Goal: Task Accomplishment & Management: Complete application form

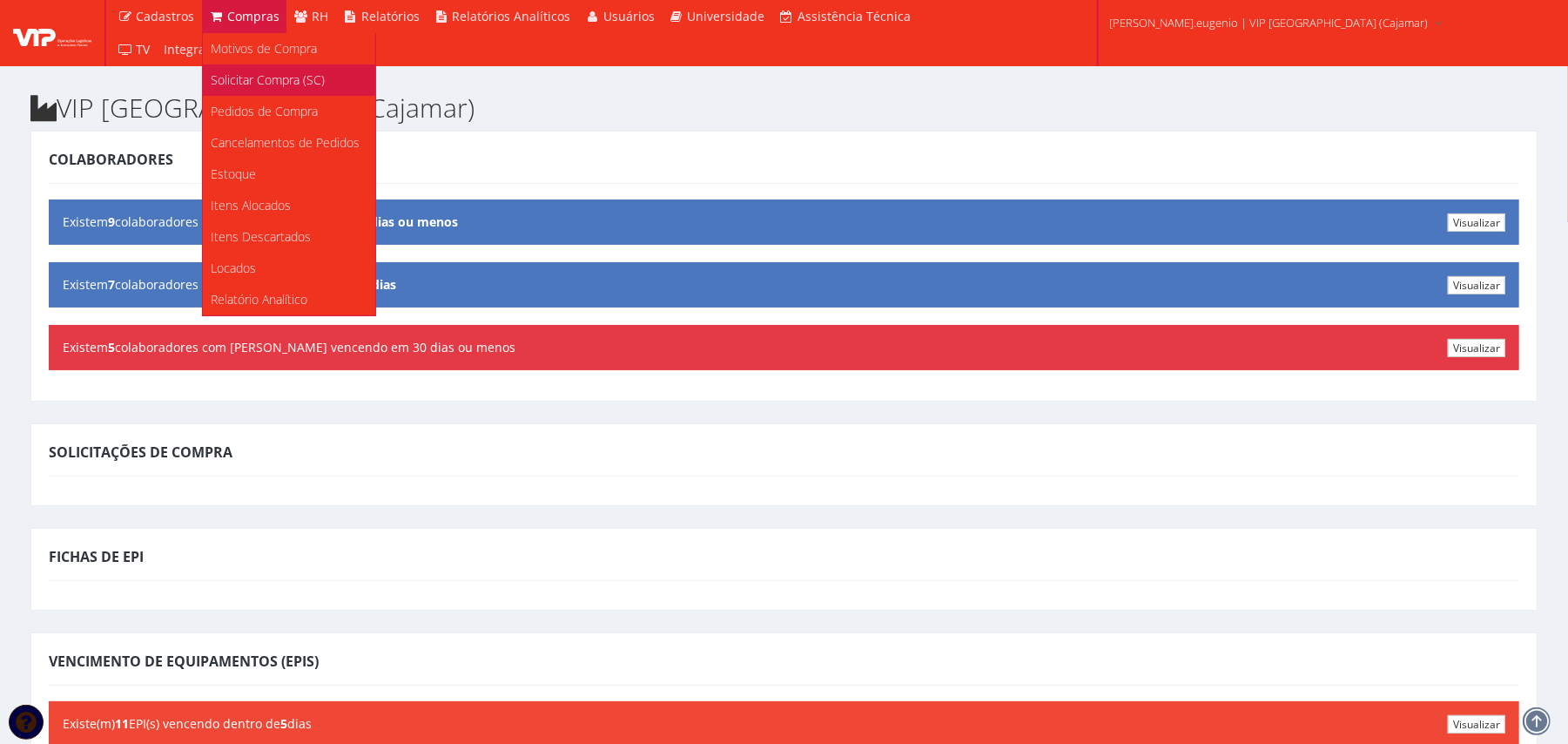
click at [272, 75] on span "Solicitar Compra (SC)" at bounding box center [268, 80] width 114 height 17
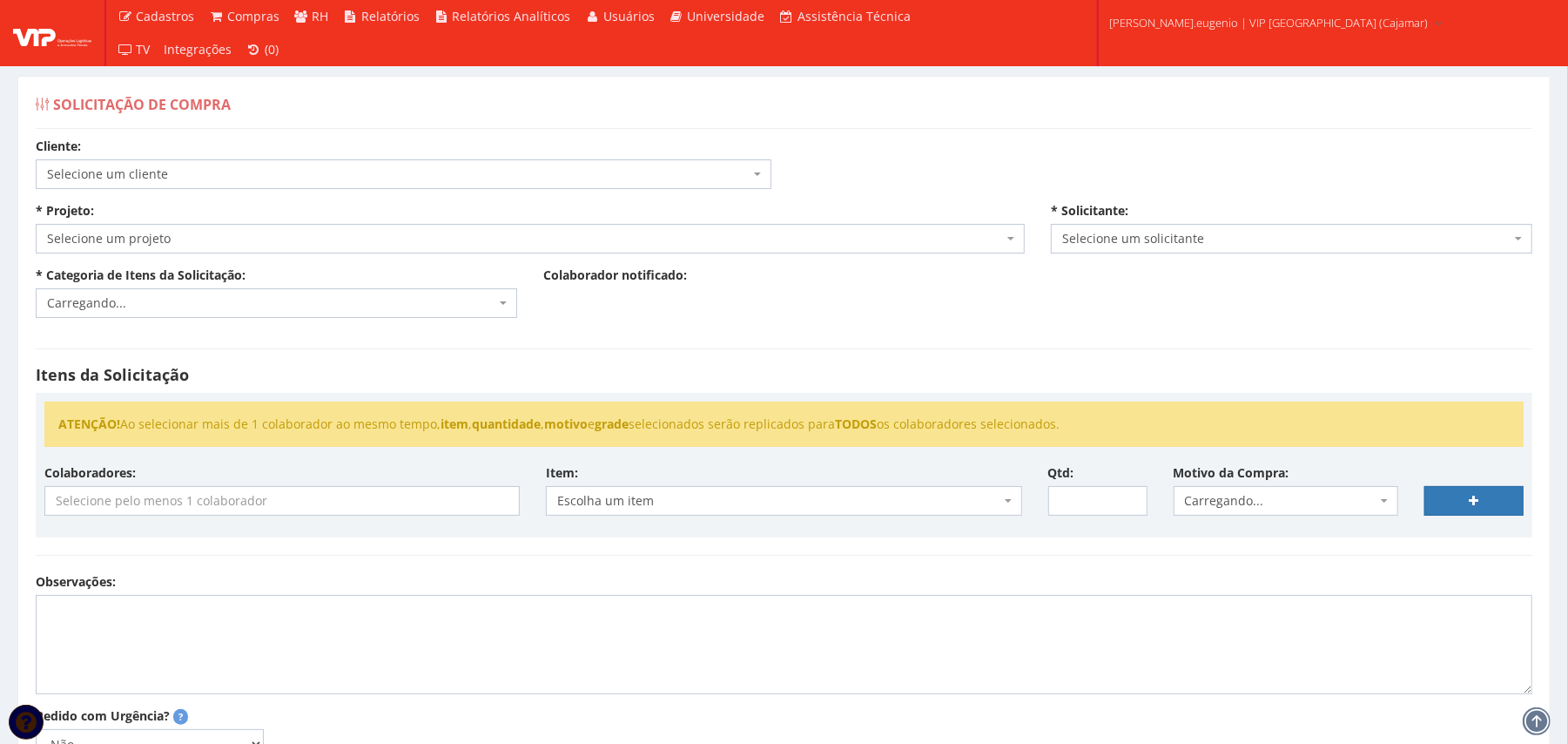
click at [449, 162] on span "Selecione um cliente" at bounding box center [402, 174] width 735 height 30
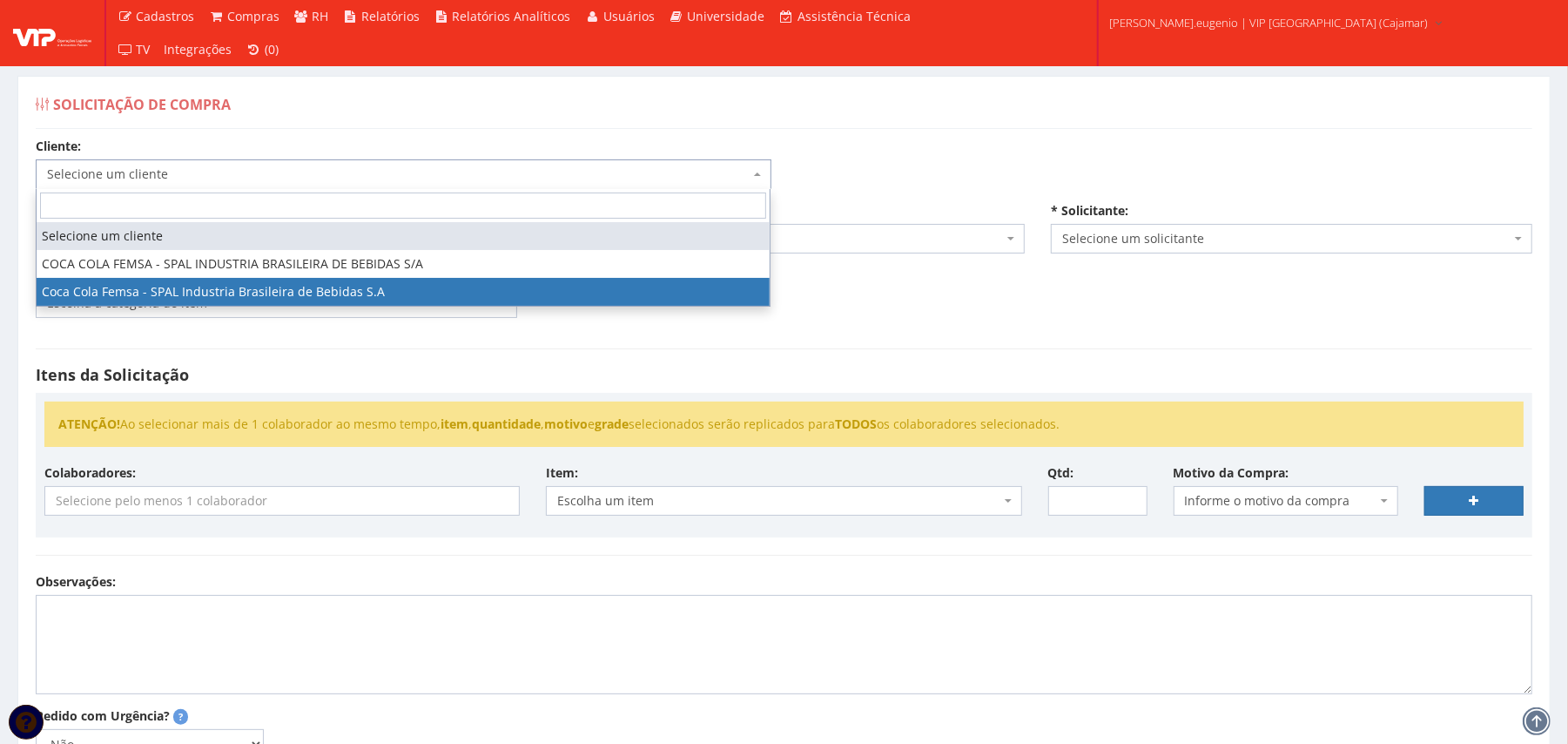
select select "51"
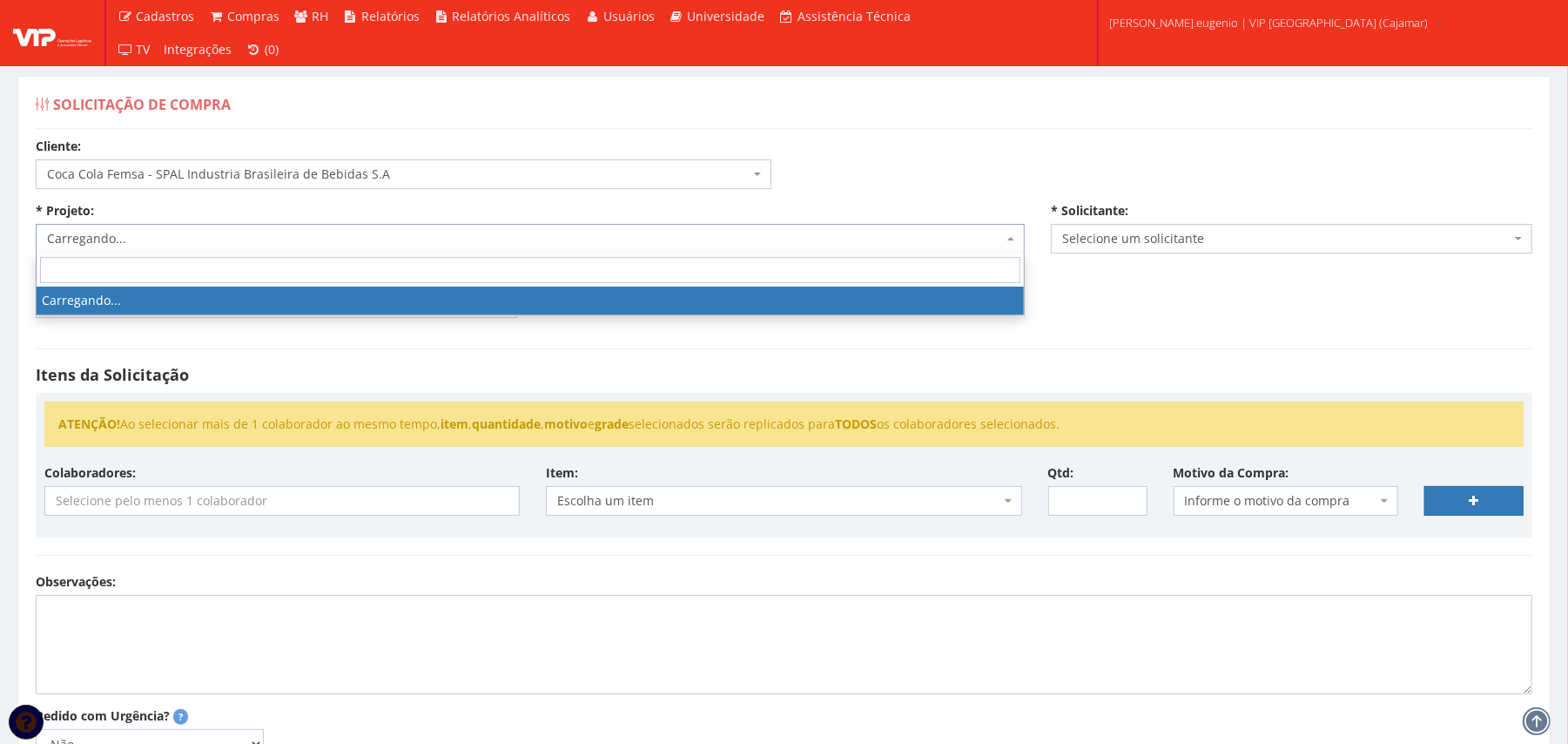
click at [352, 224] on span "Carregando..." at bounding box center [529, 238] width 988 height 30
click at [930, 169] on div "Cliente: Selecione um cliente COCA COLA FEMSA - SPAL INDUSTRIA BRASILEIRA DE BE…" at bounding box center [784, 524] width 1523 height 775
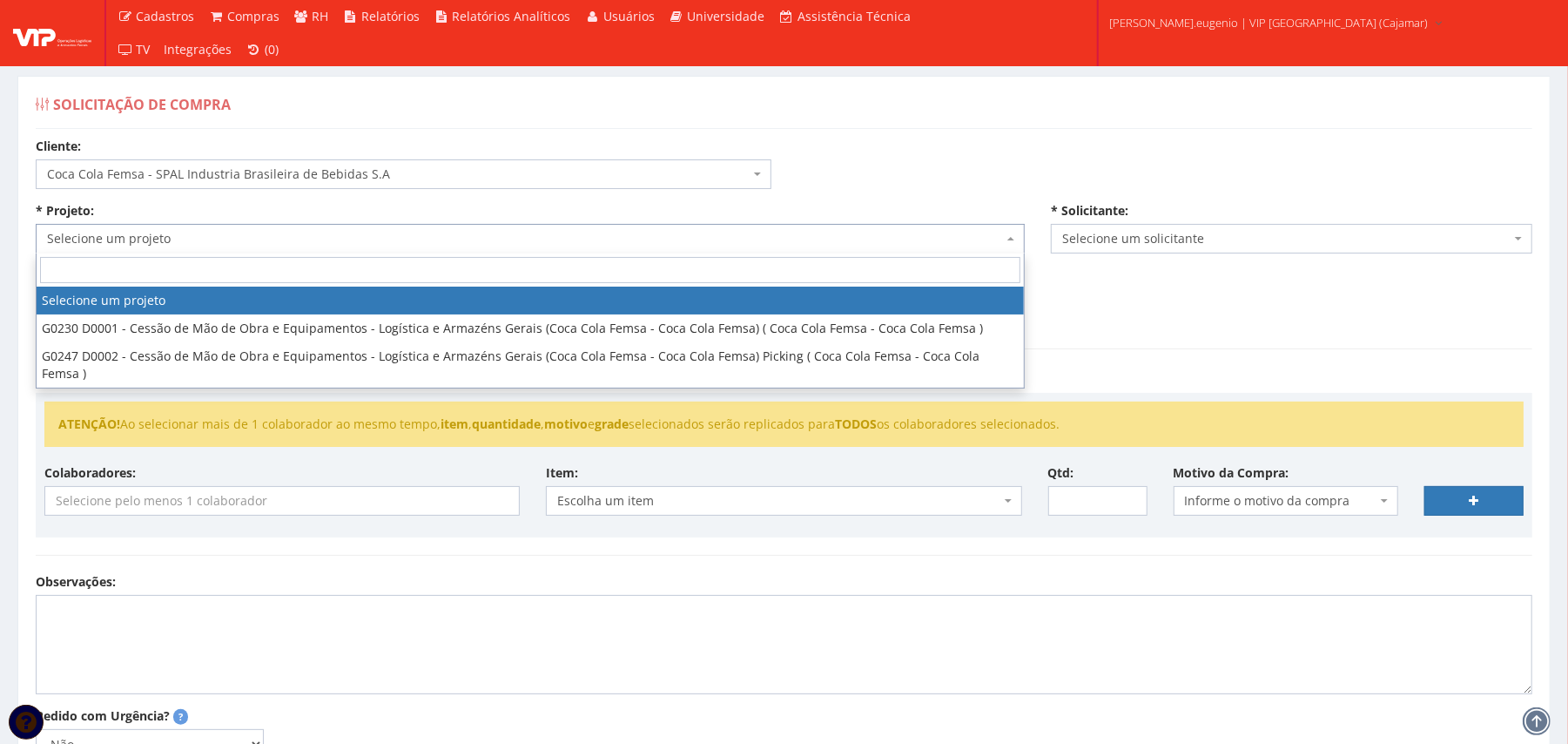
click at [543, 237] on span "Selecione um projeto" at bounding box center [525, 238] width 956 height 18
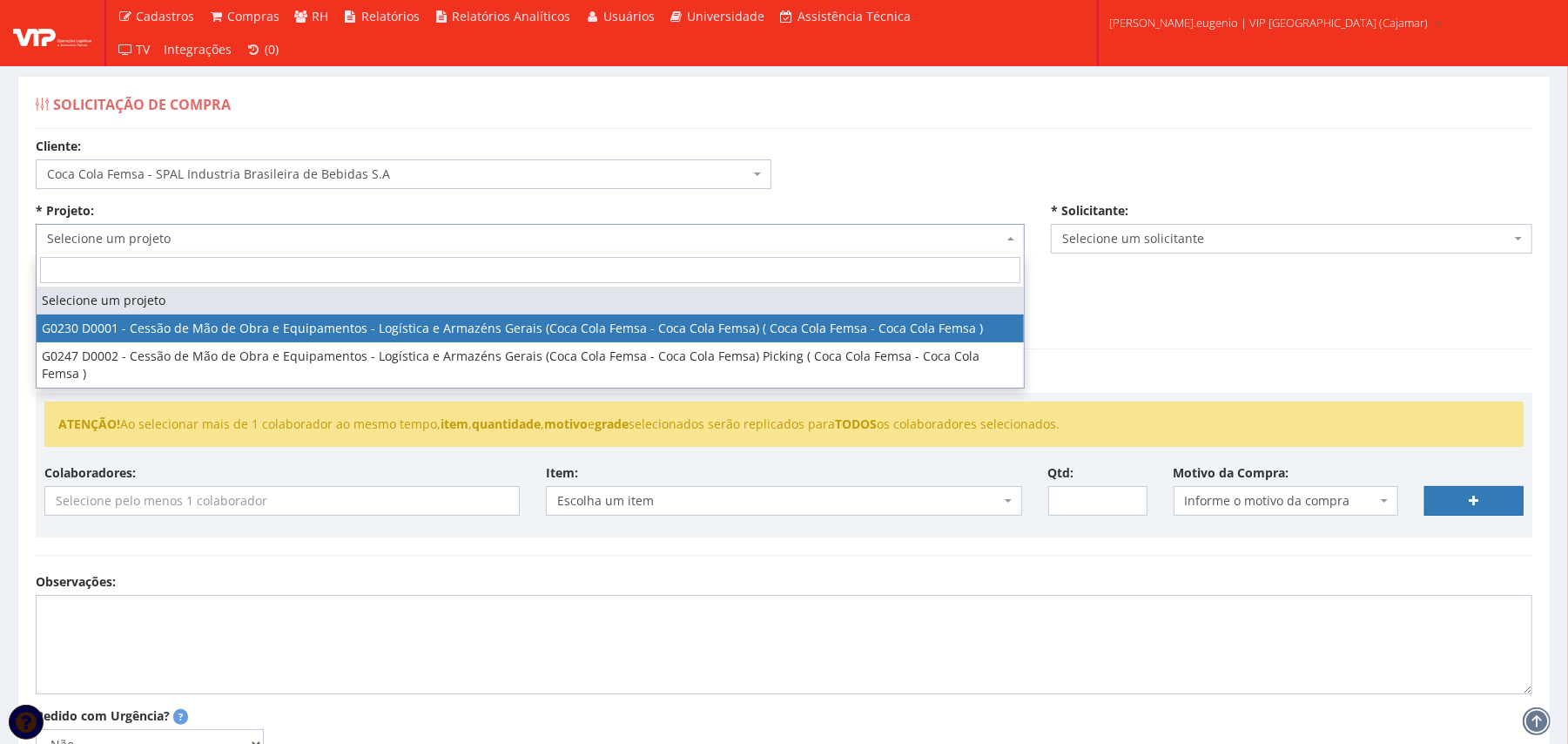
select select "230"
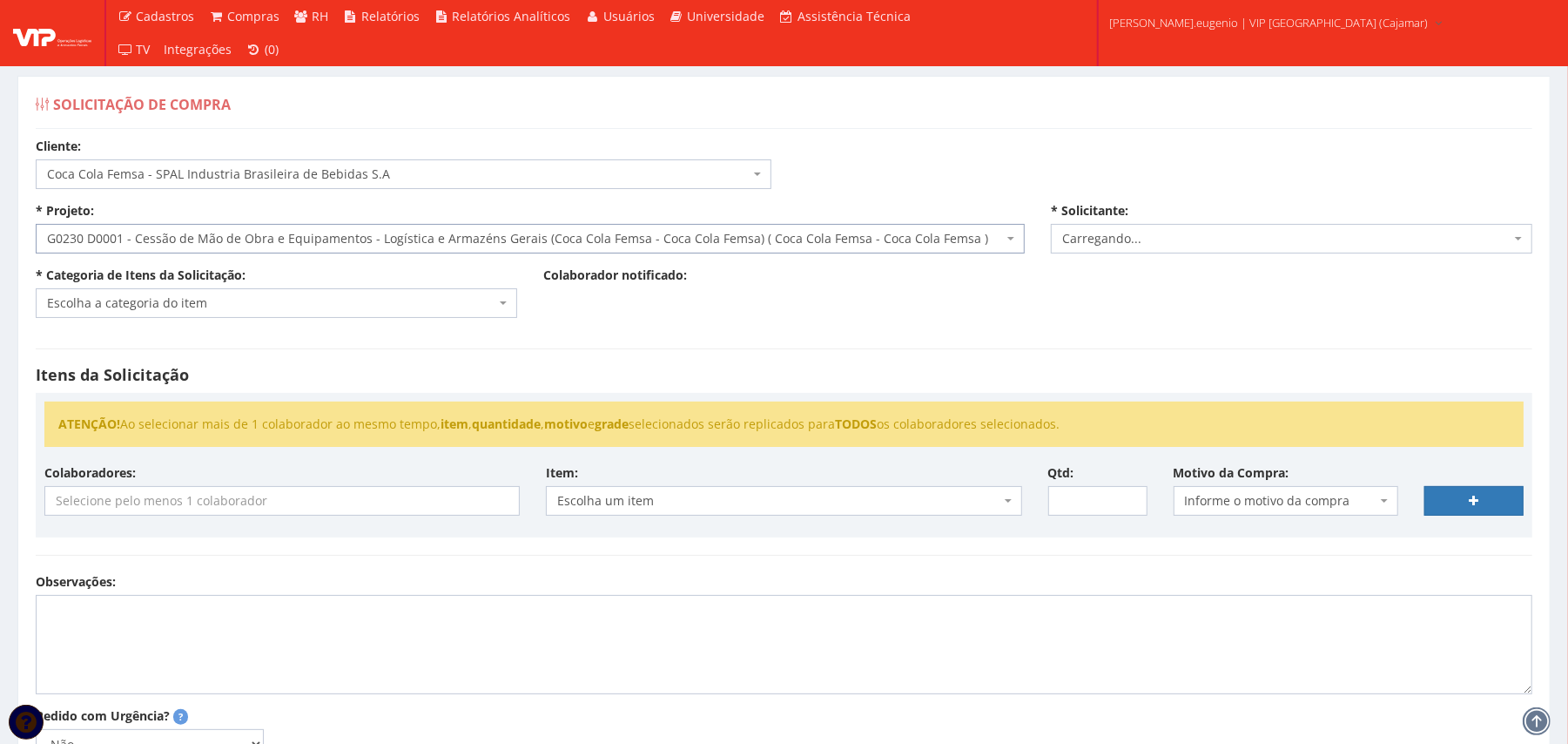
click at [677, 325] on div "Cliente: Selecione um cliente COCA COLA FEMSA - SPAL INDUSTRIA BRASILEIRA DE BE…" at bounding box center [784, 524] width 1523 height 775
click at [454, 314] on span "Escolha a categoria do item" at bounding box center [275, 303] width 481 height 30
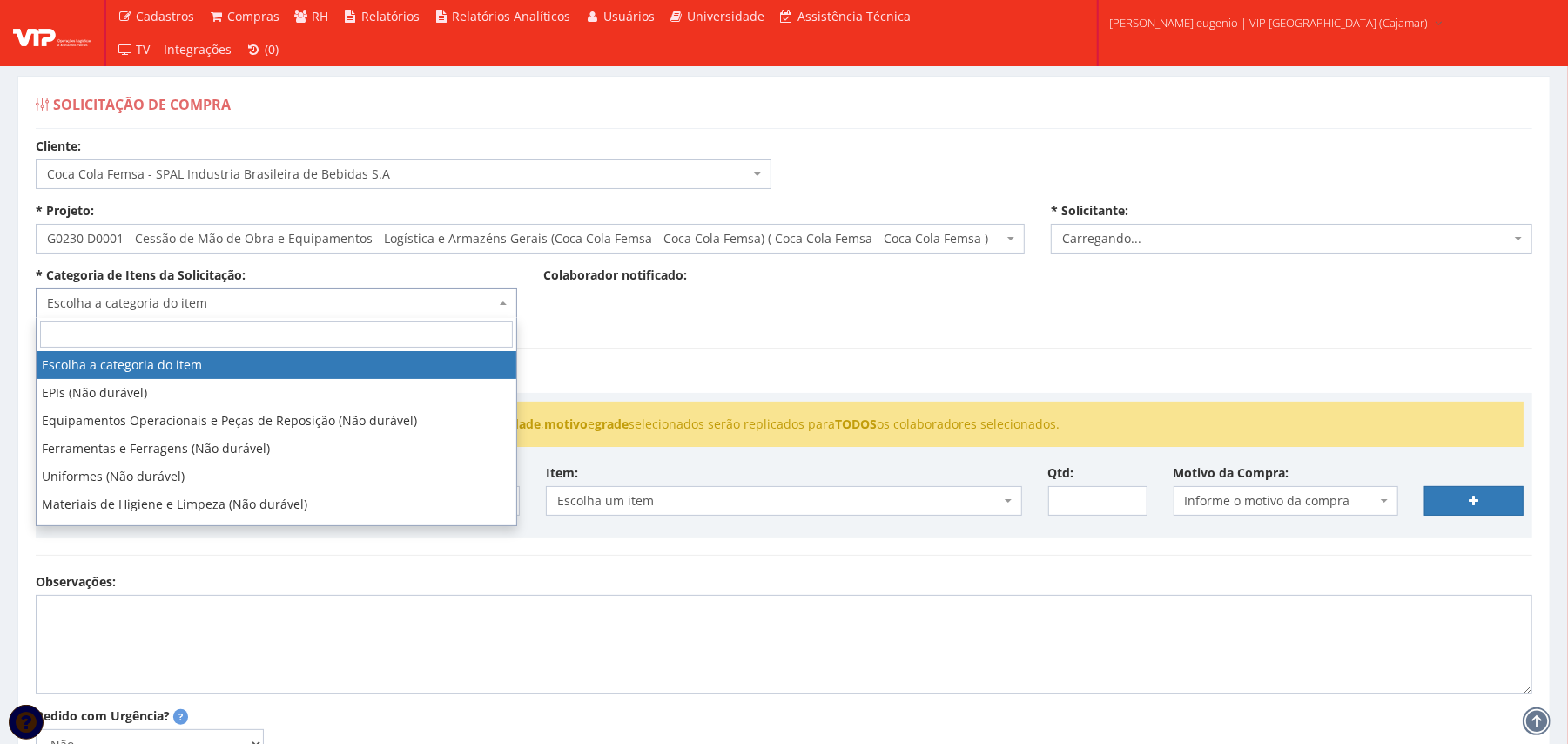
select select "2809"
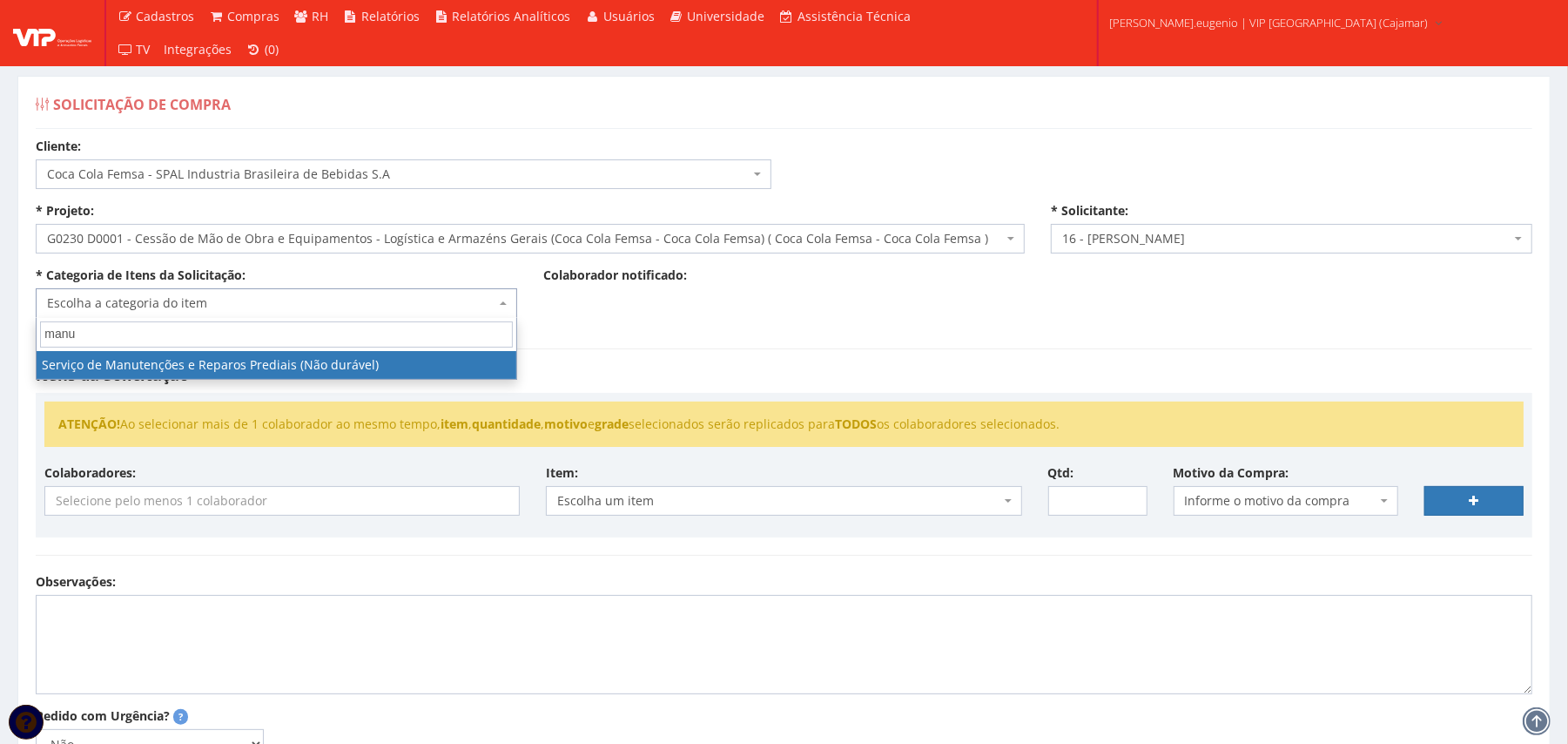
type input "manu"
select select "29"
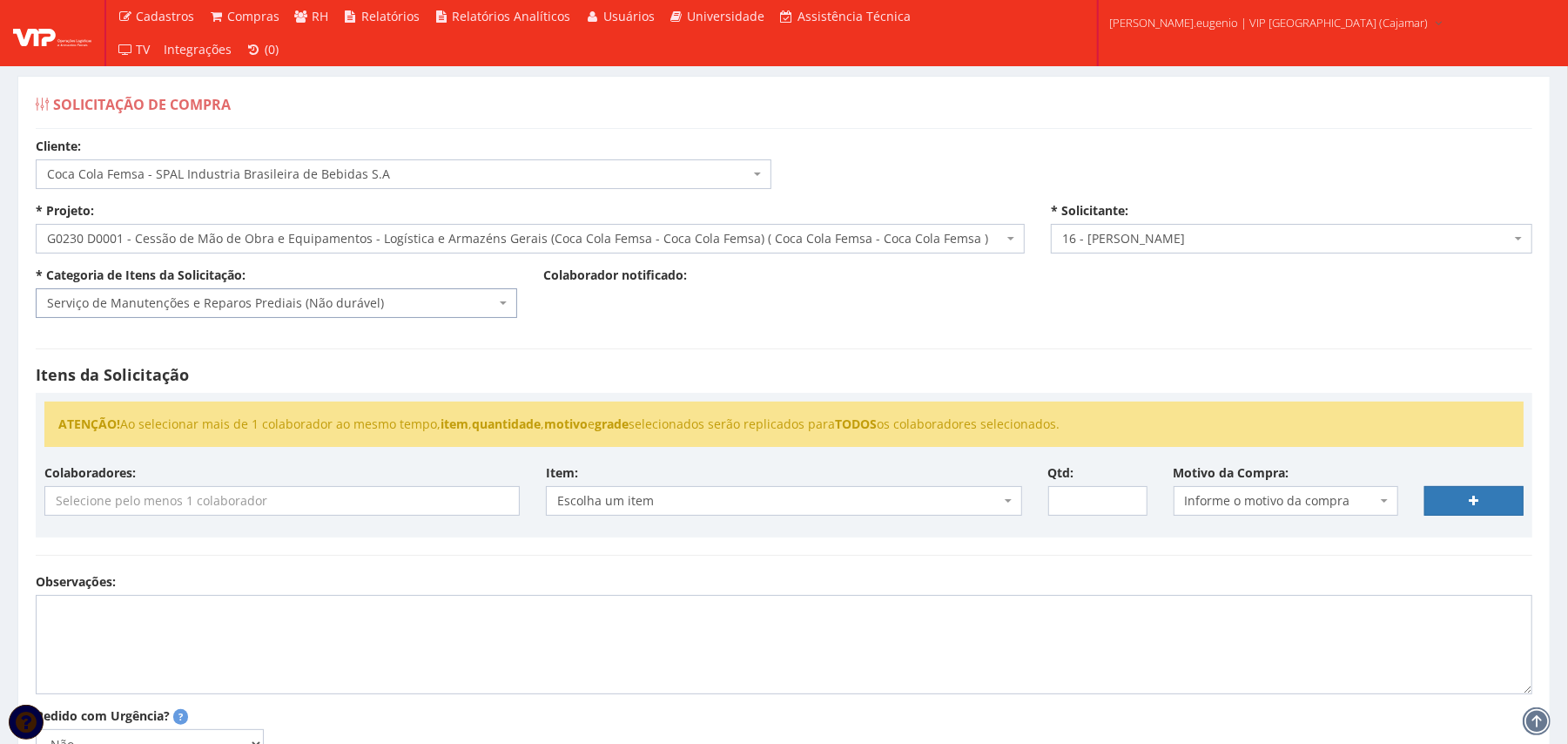
click at [361, 500] on input "search" at bounding box center [282, 501] width 474 height 28
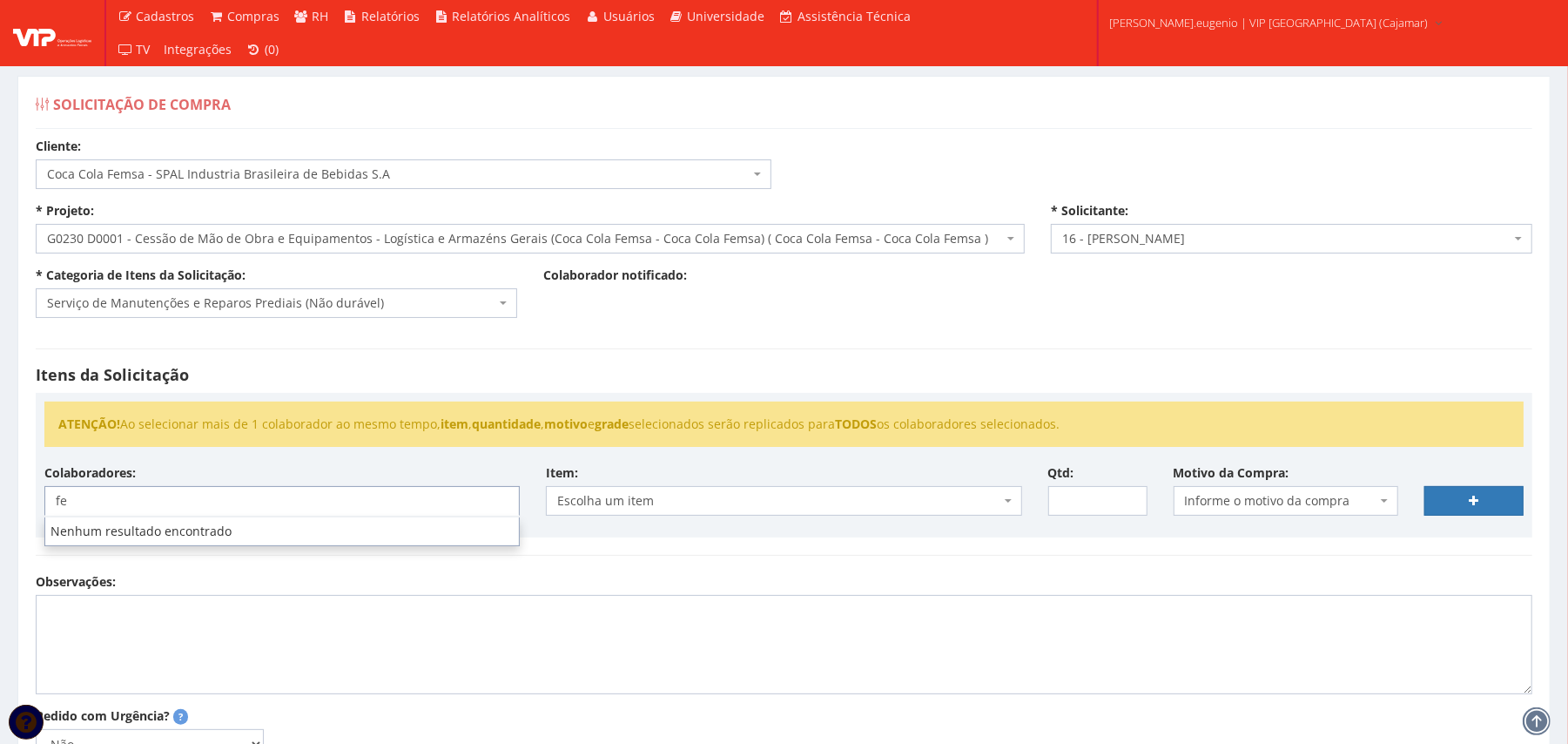
type input "fe"
click at [716, 353] on div "Itens da Solicitação ATENÇÃO! Ao selecionar mais de 1 colaborador ao mesmo temp…" at bounding box center [784, 452] width 1523 height 242
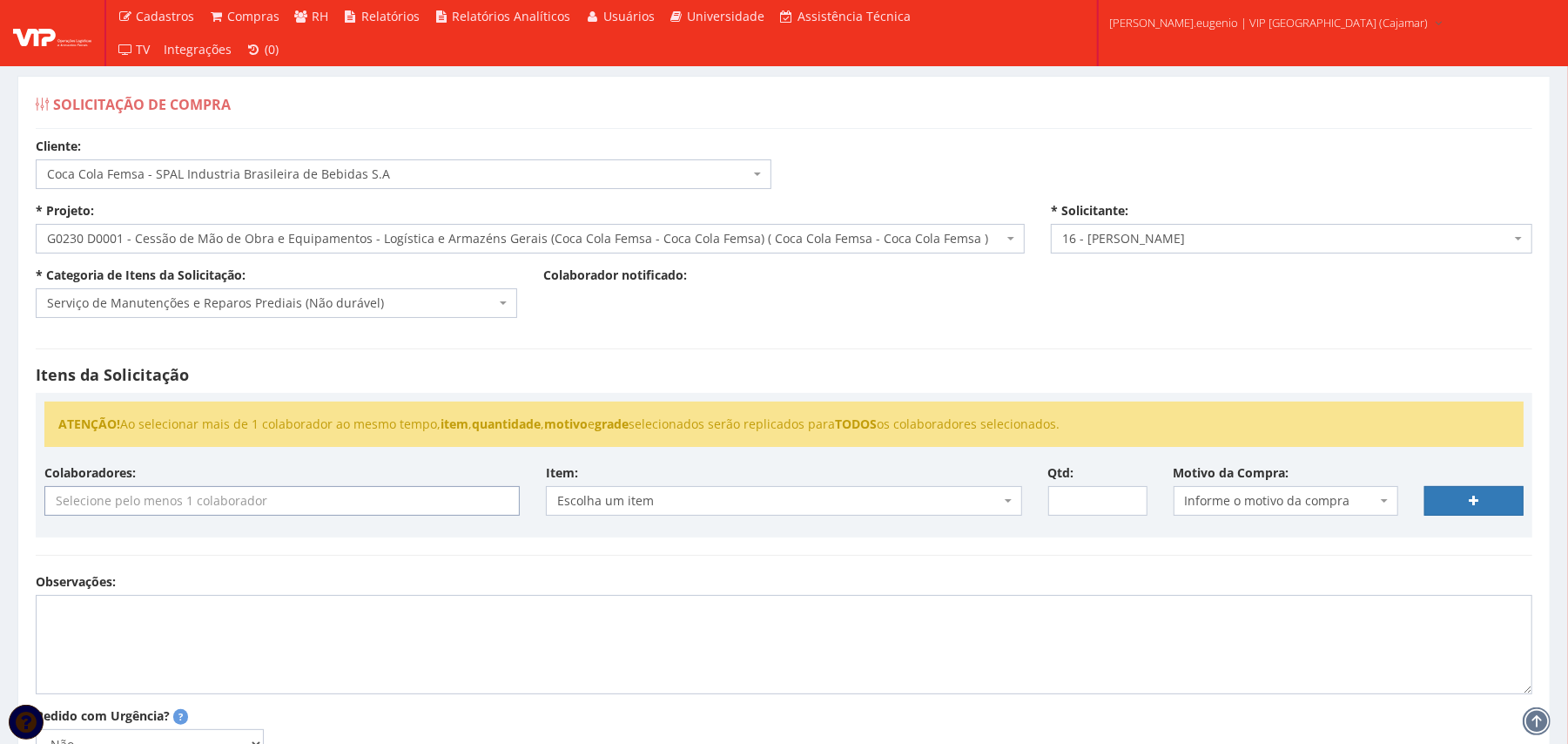
click at [315, 500] on input "search" at bounding box center [282, 501] width 474 height 28
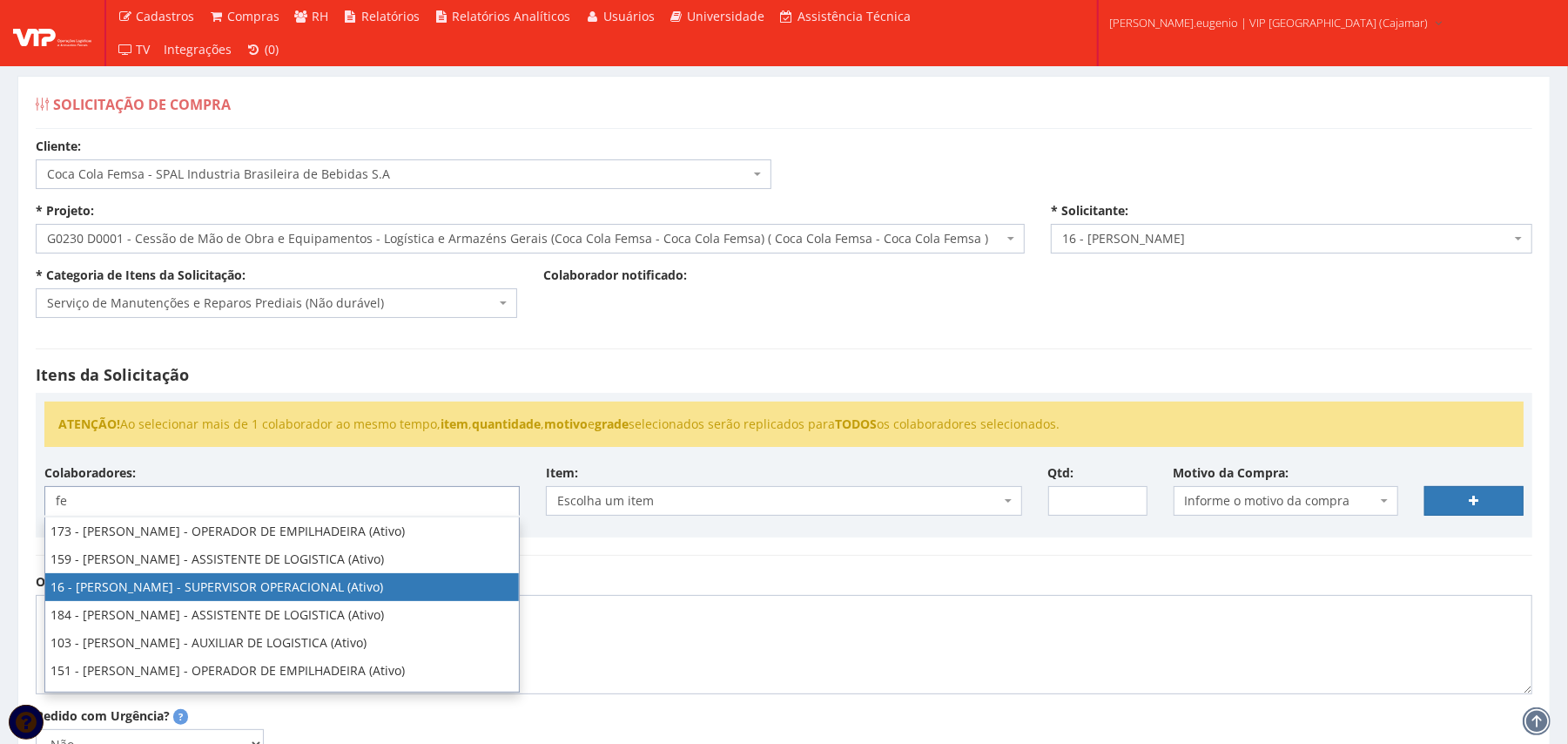
type input "fe"
select select "2809"
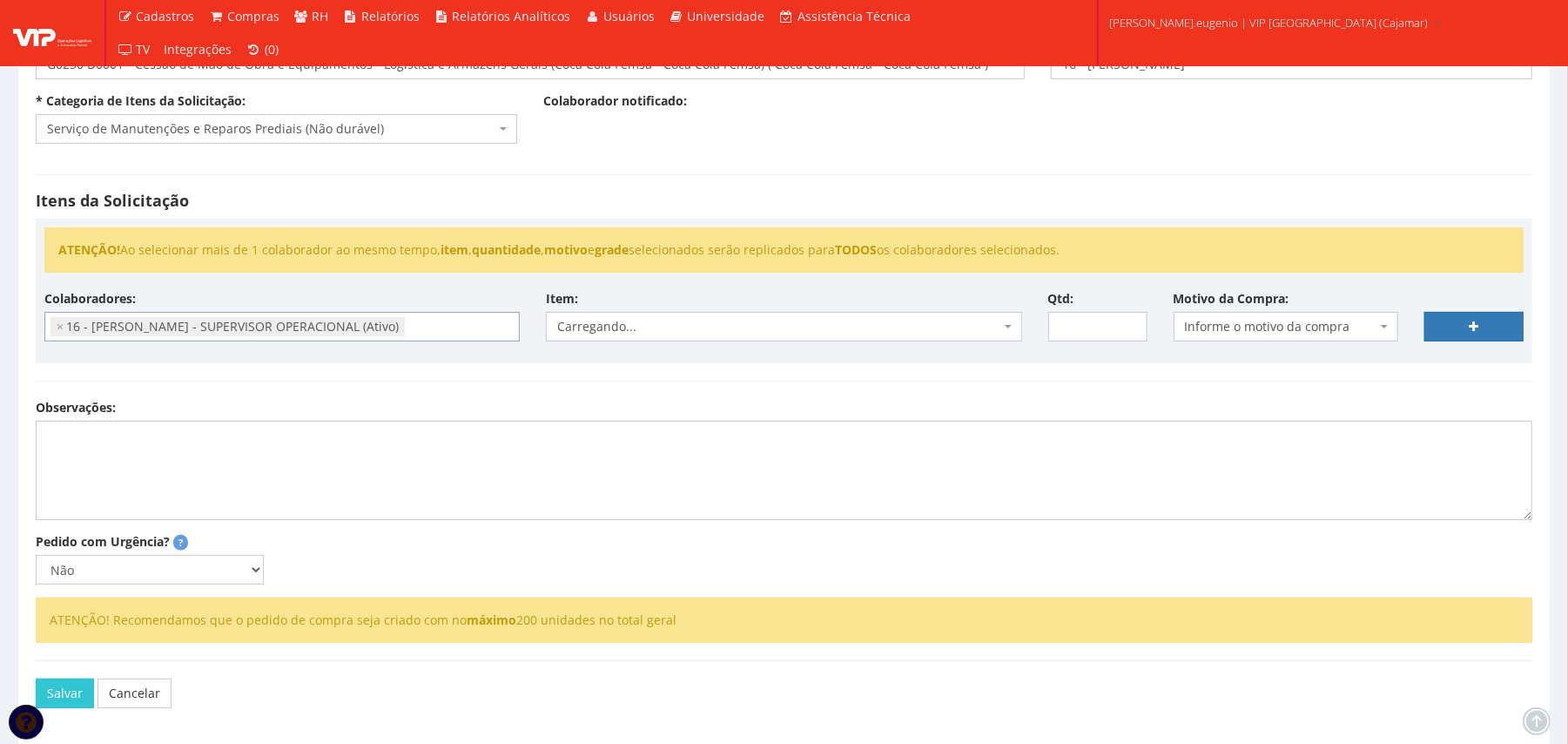
scroll to position [232, 0]
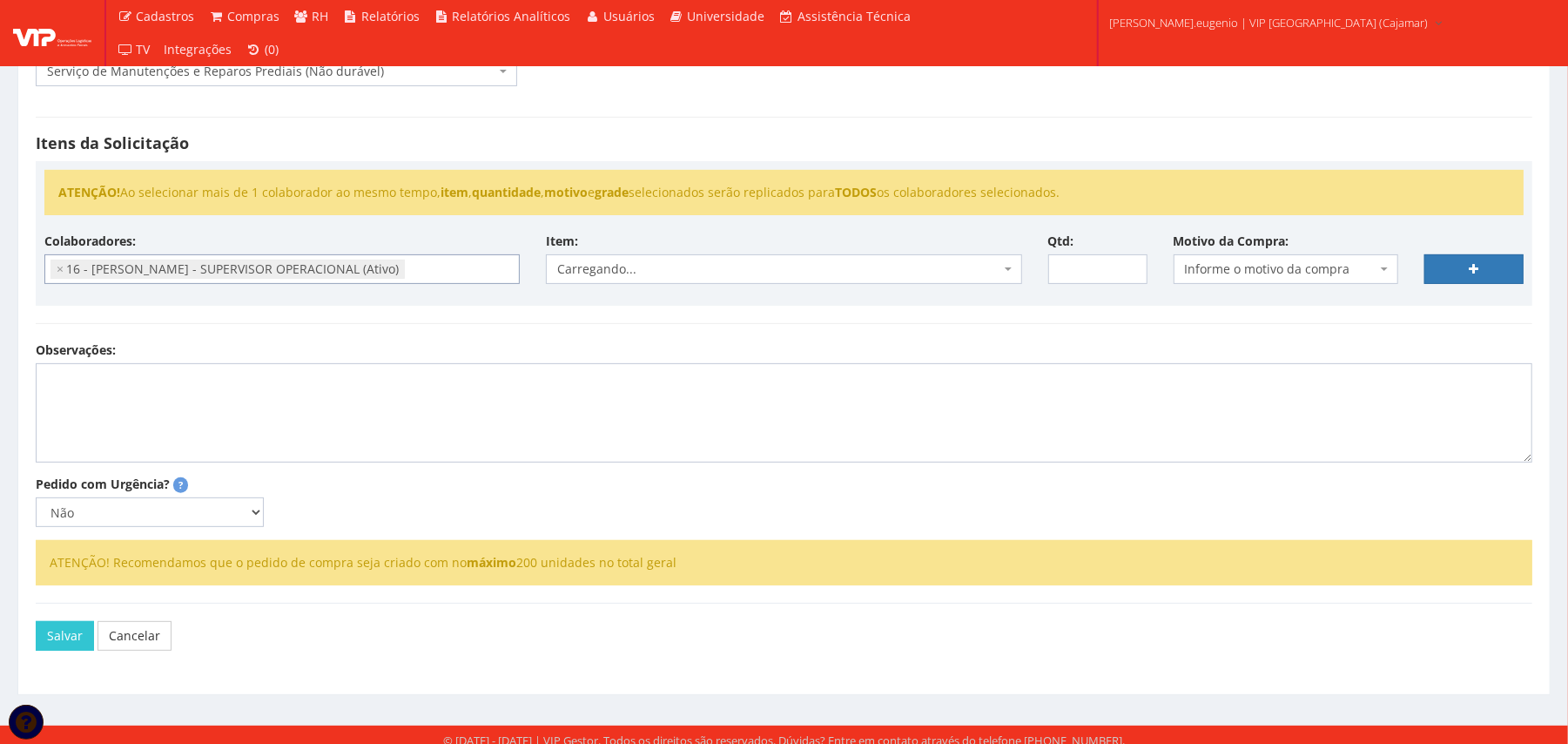
click at [784, 324] on hr at bounding box center [784, 323] width 1497 height 1
click at [749, 297] on div "Colaboradores: 76 - ADRIANO SILVA ARAUJO - OPERADOR DE EMPILHADEIRA (Ativo) 191…" at bounding box center [784, 264] width 1505 height 64
click at [648, 270] on span "Escolha um item" at bounding box center [778, 269] width 442 height 18
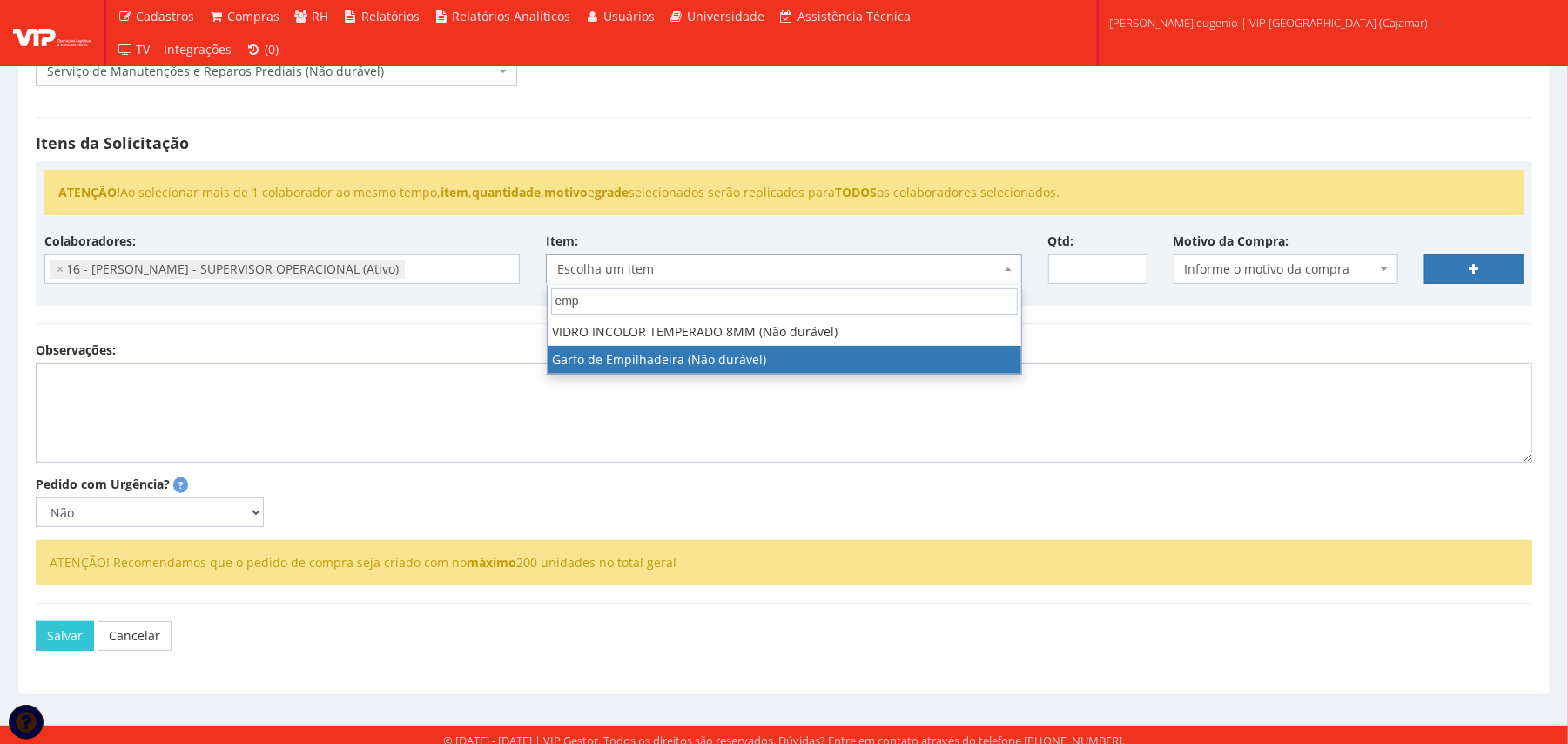
type input "emp"
select select "1729"
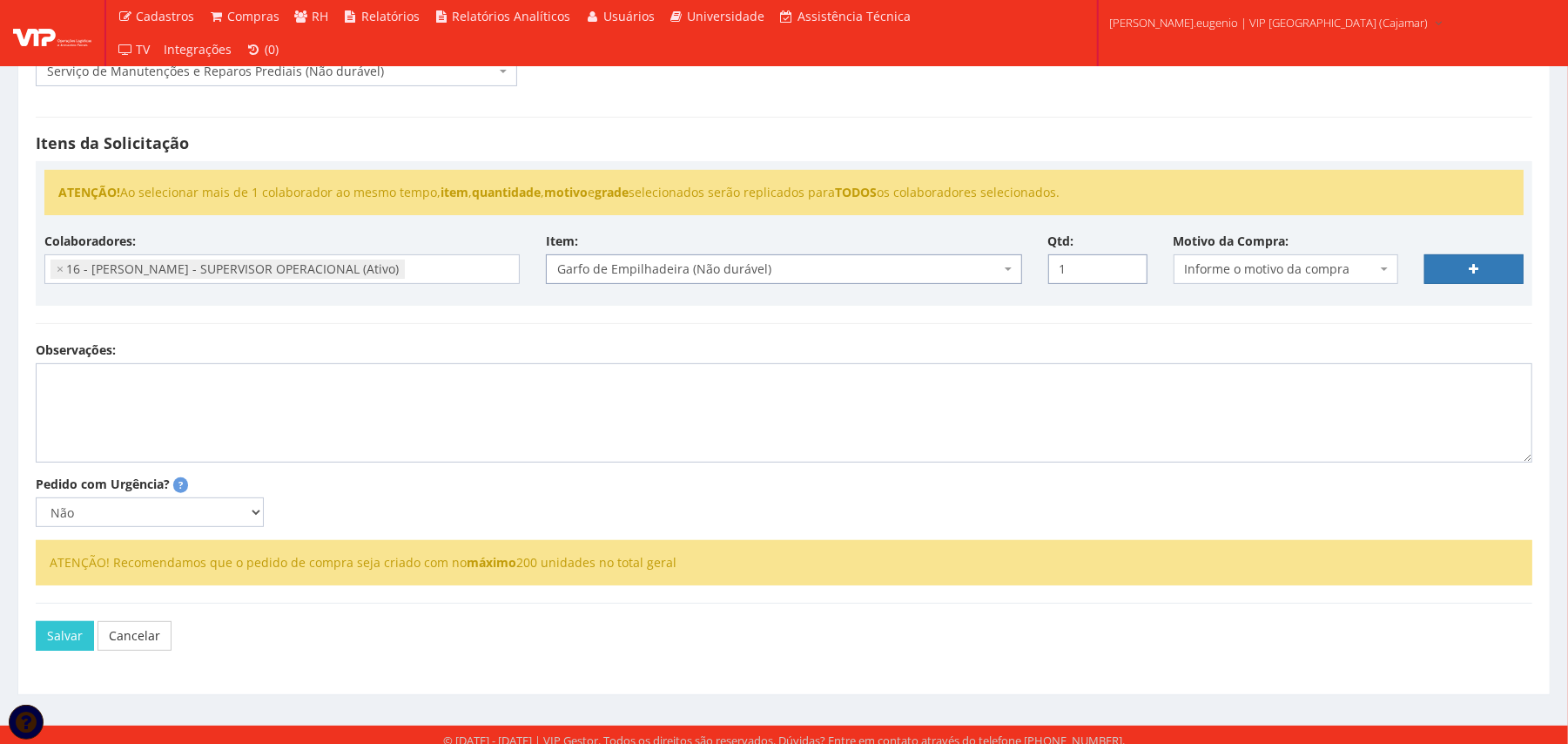
type input "1"
click at [1127, 266] on input "1" at bounding box center [1097, 269] width 99 height 30
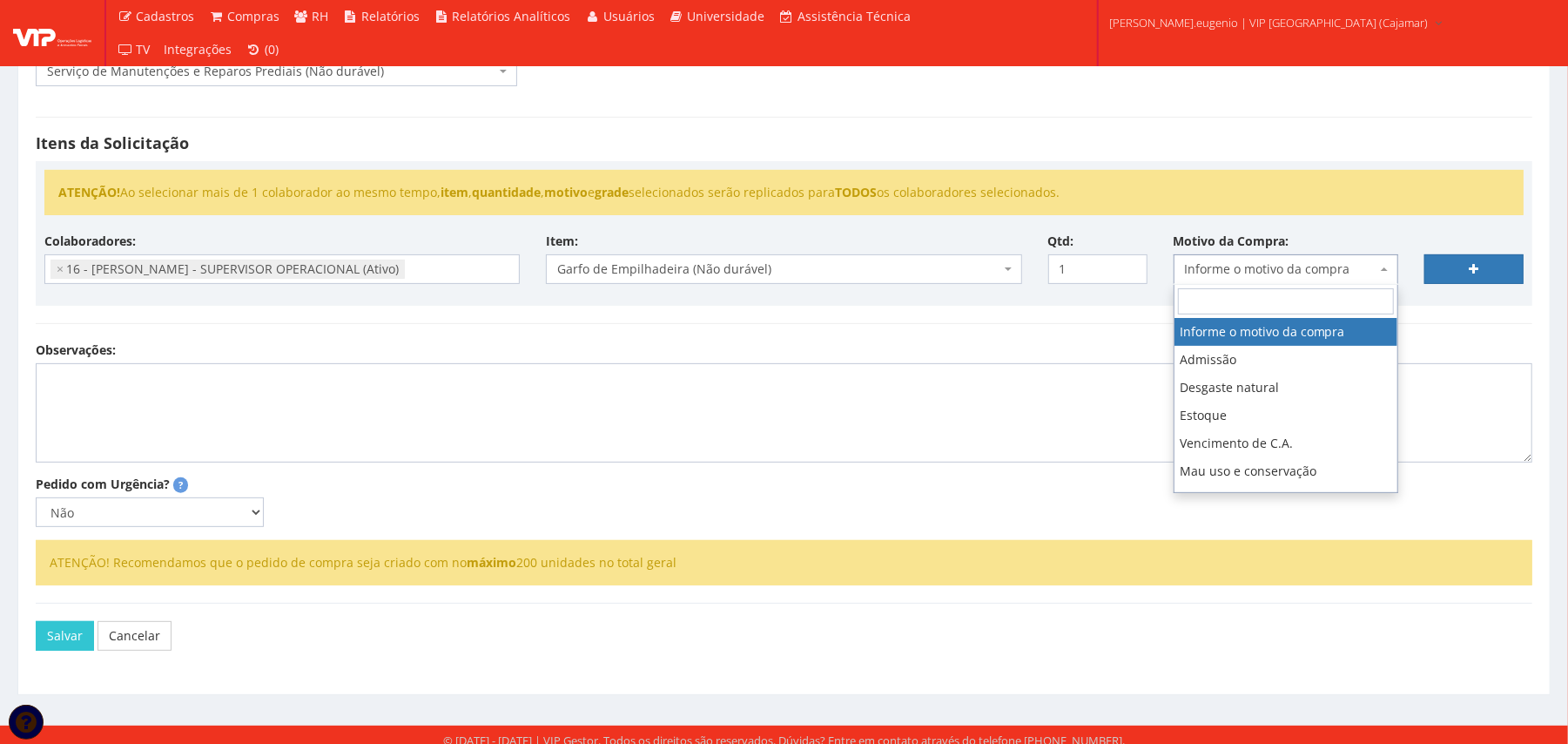
click at [1289, 269] on span "Informe o motivo da compra" at bounding box center [1281, 269] width 192 height 18
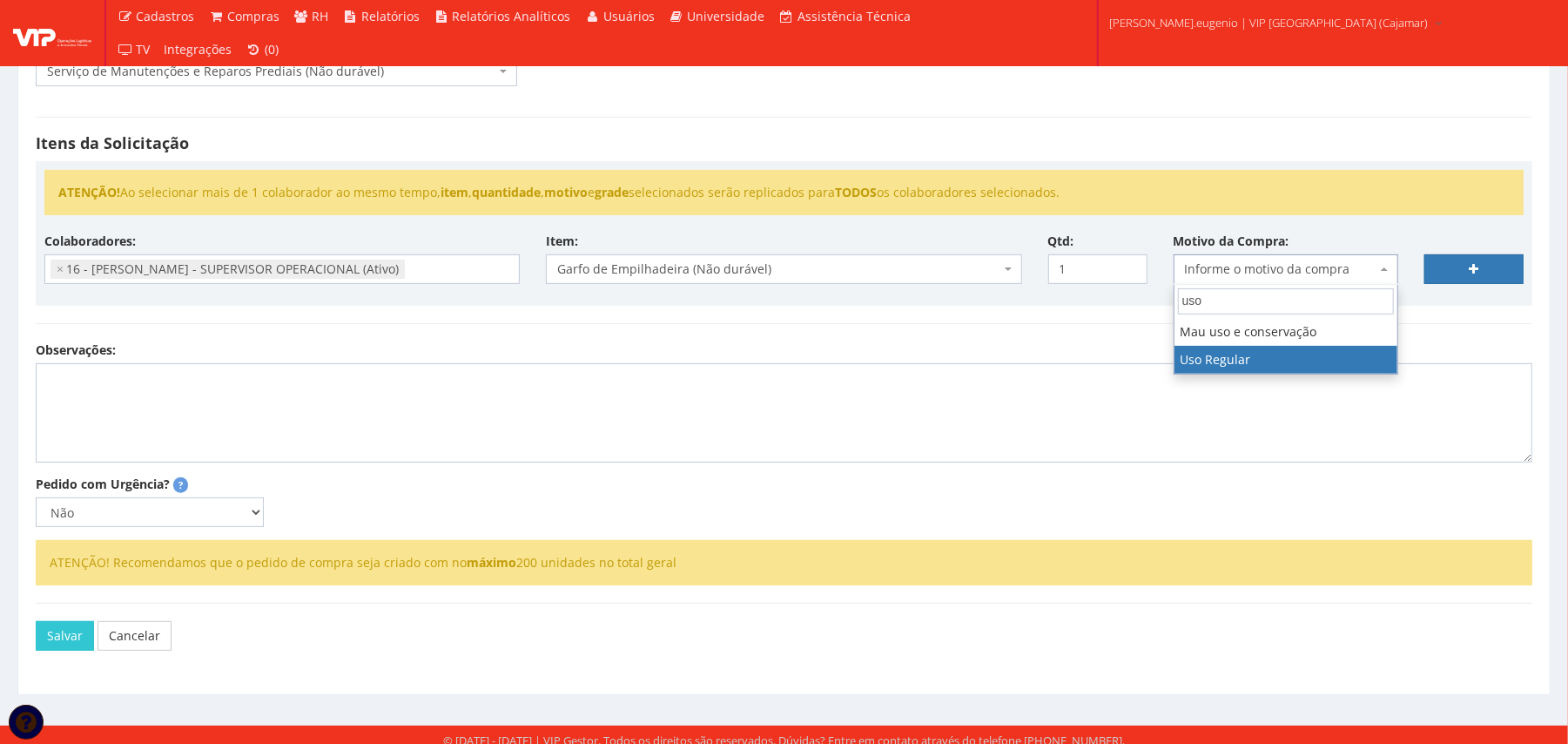
type input "uso"
select select "13"
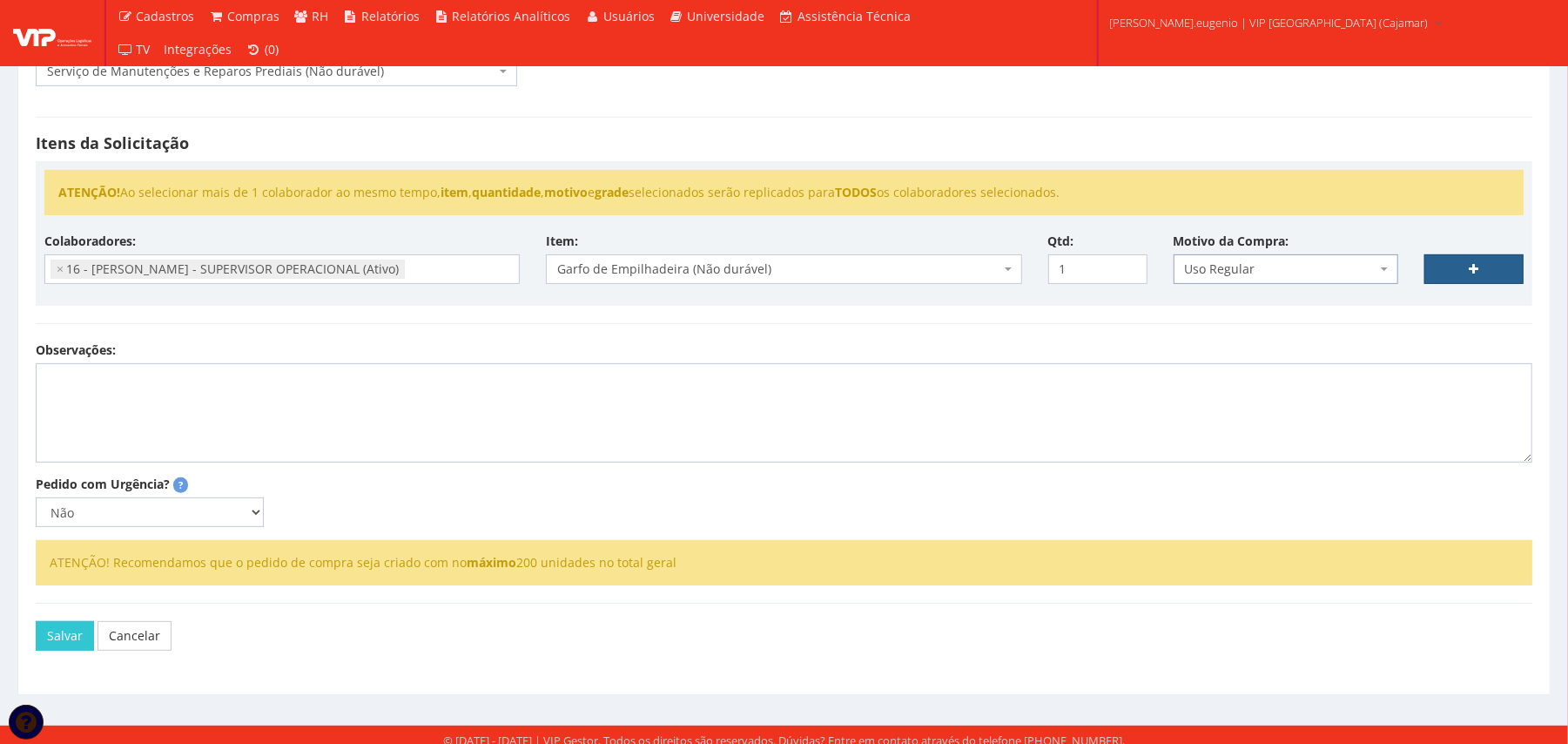
click at [1440, 269] on link at bounding box center [1473, 269] width 99 height 30
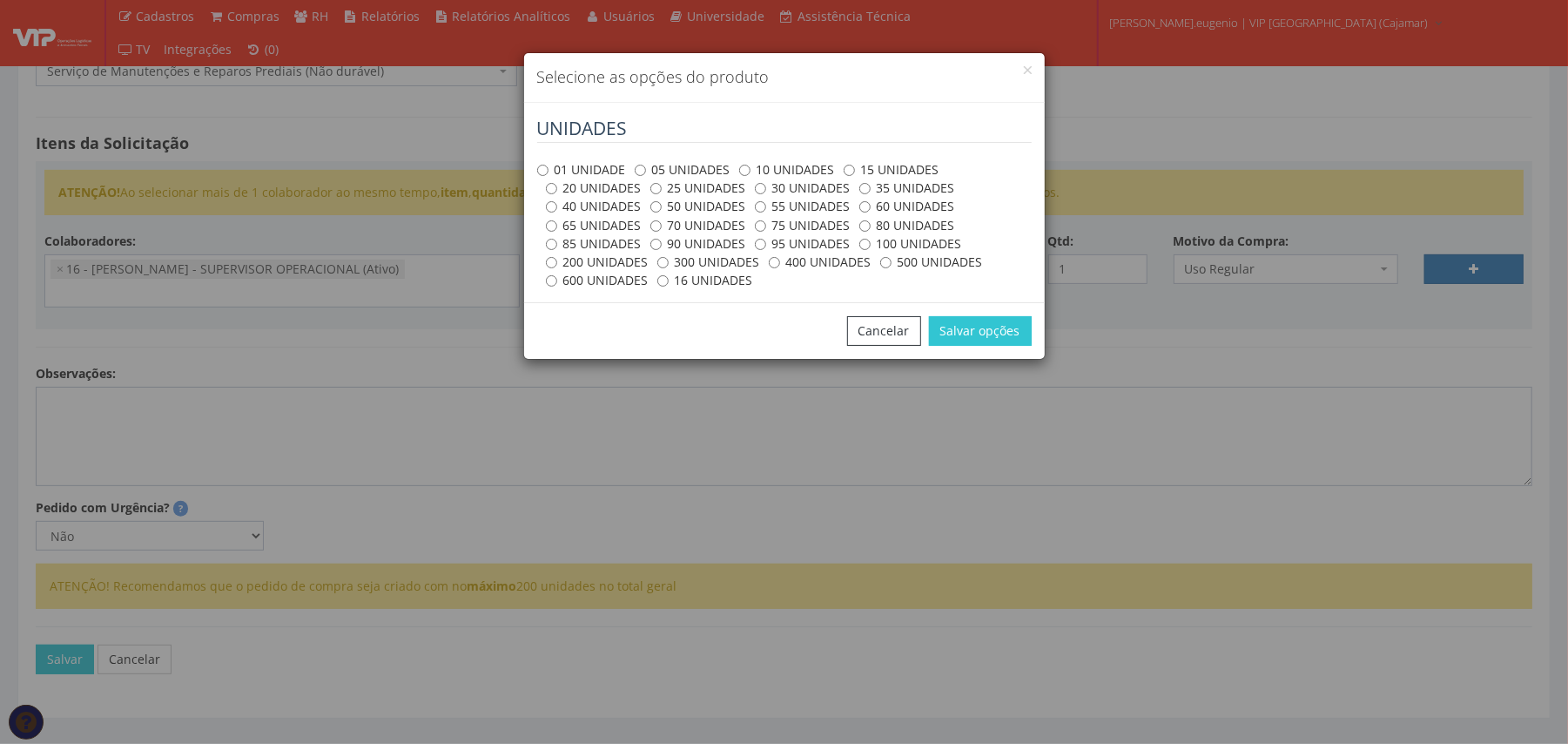
click at [604, 167] on label "01 UNIDADE" at bounding box center [581, 170] width 89 height 18
click at [548, 167] on input "01 UNIDADE" at bounding box center [542, 170] width 11 height 11
radio input "true"
click at [966, 334] on button "Salvar opções" at bounding box center [980, 331] width 103 height 30
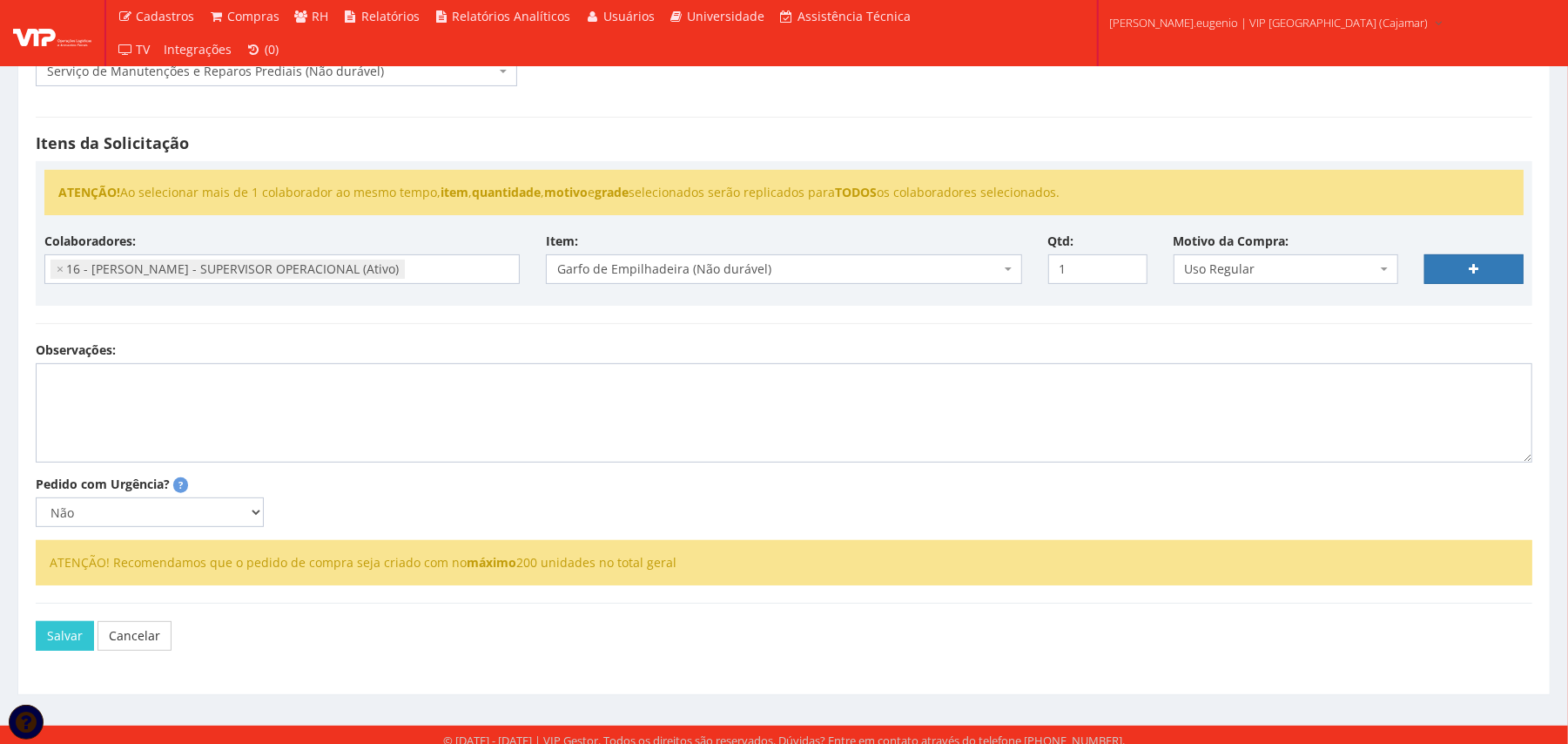
select select
type input "0"
click at [646, 422] on div "Observações:" at bounding box center [784, 402] width 1523 height 121
select select
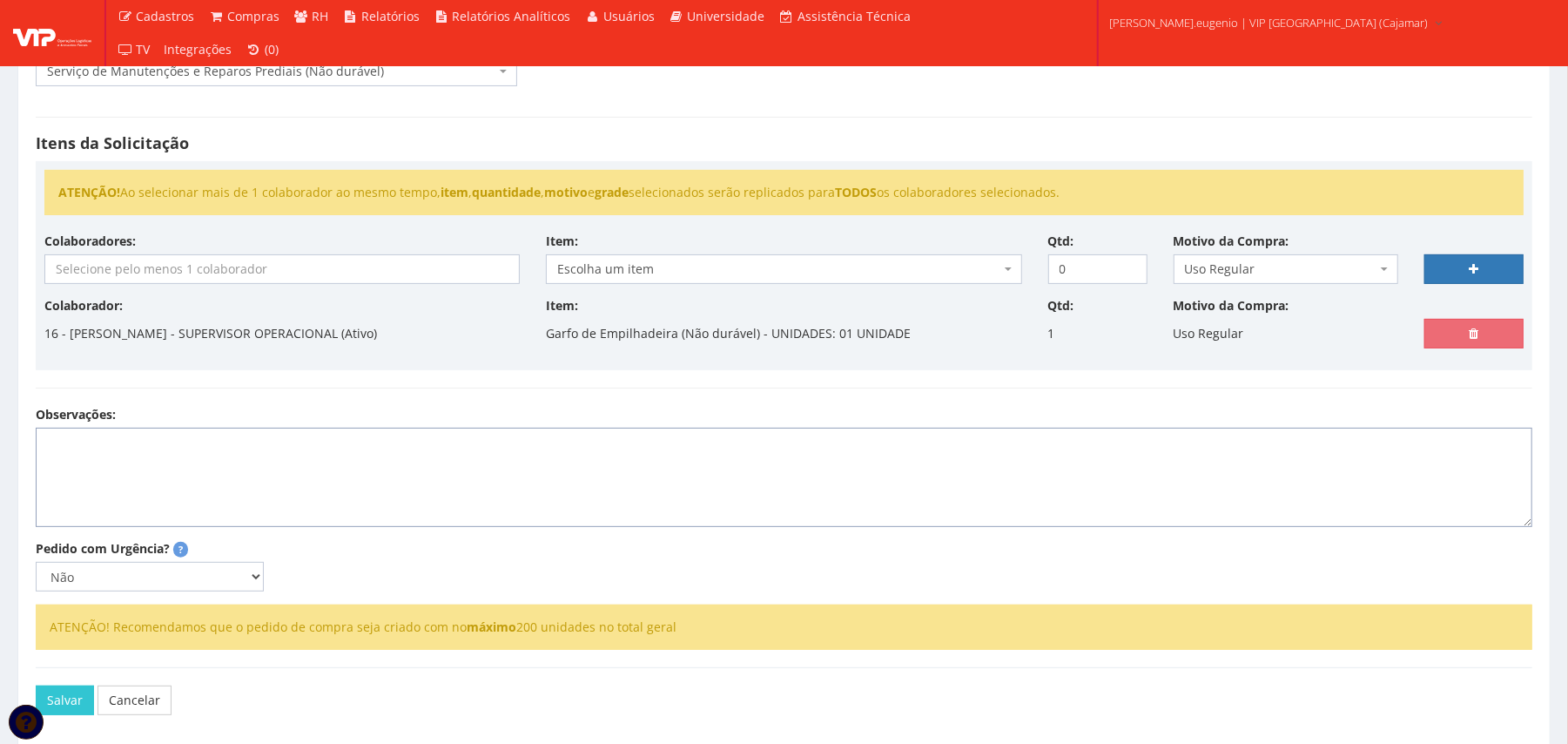
click at [544, 435] on textarea "Observações:" at bounding box center [784, 477] width 1497 height 99
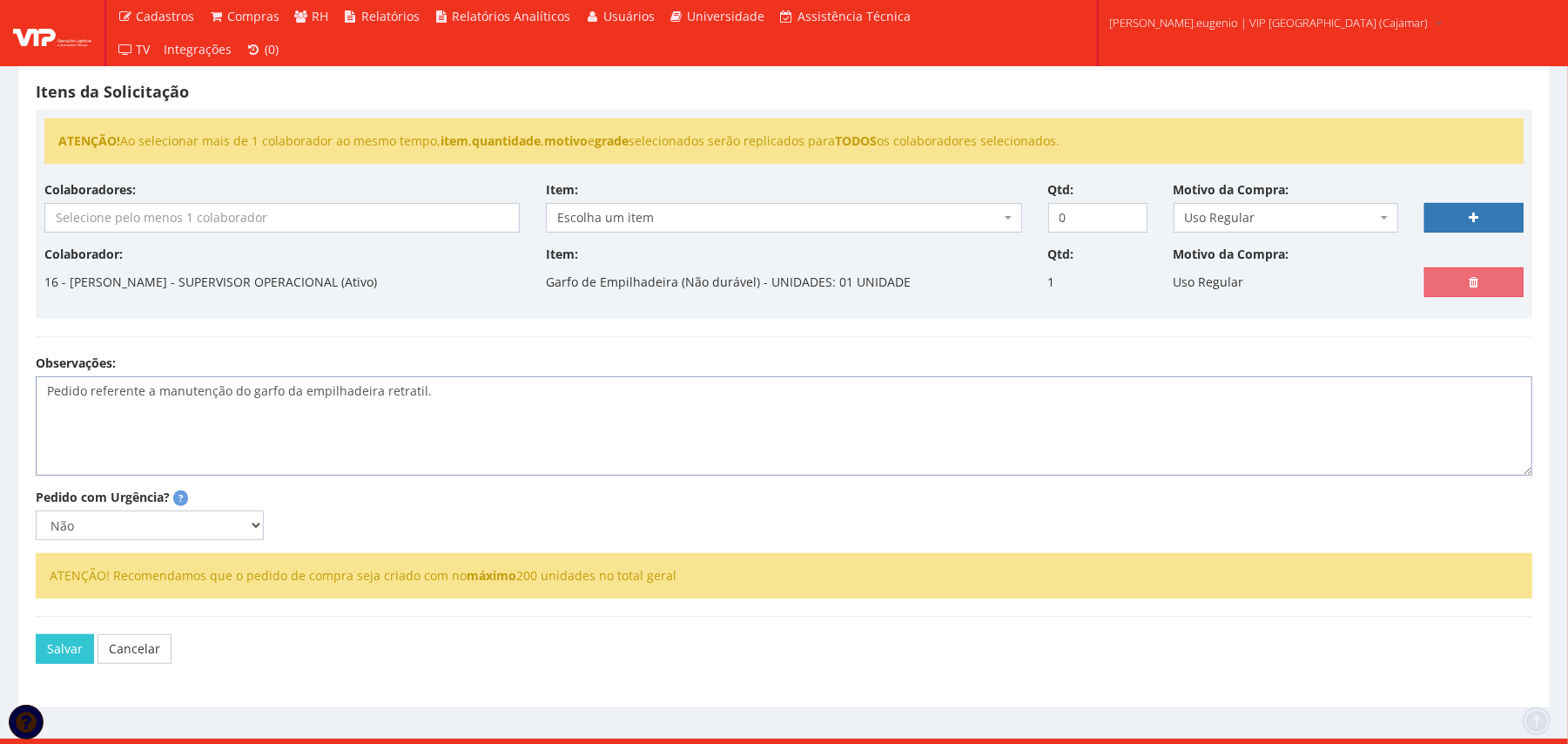
scroll to position [311, 0]
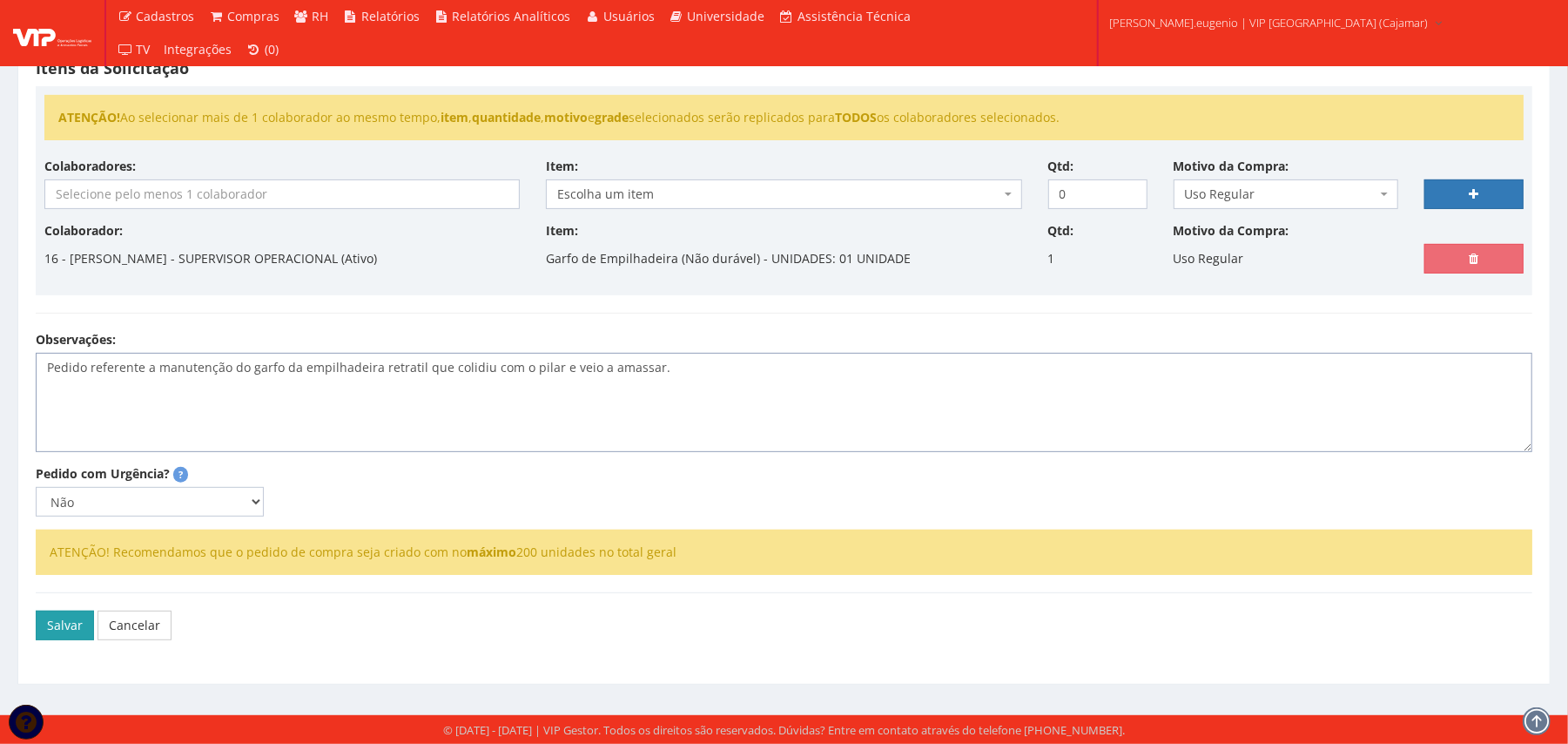
type textarea "Pedido referente a manutenção do garfo da empilhadeira retratil que colidiu com…"
click at [80, 622] on button "Salvar" at bounding box center [64, 625] width 58 height 30
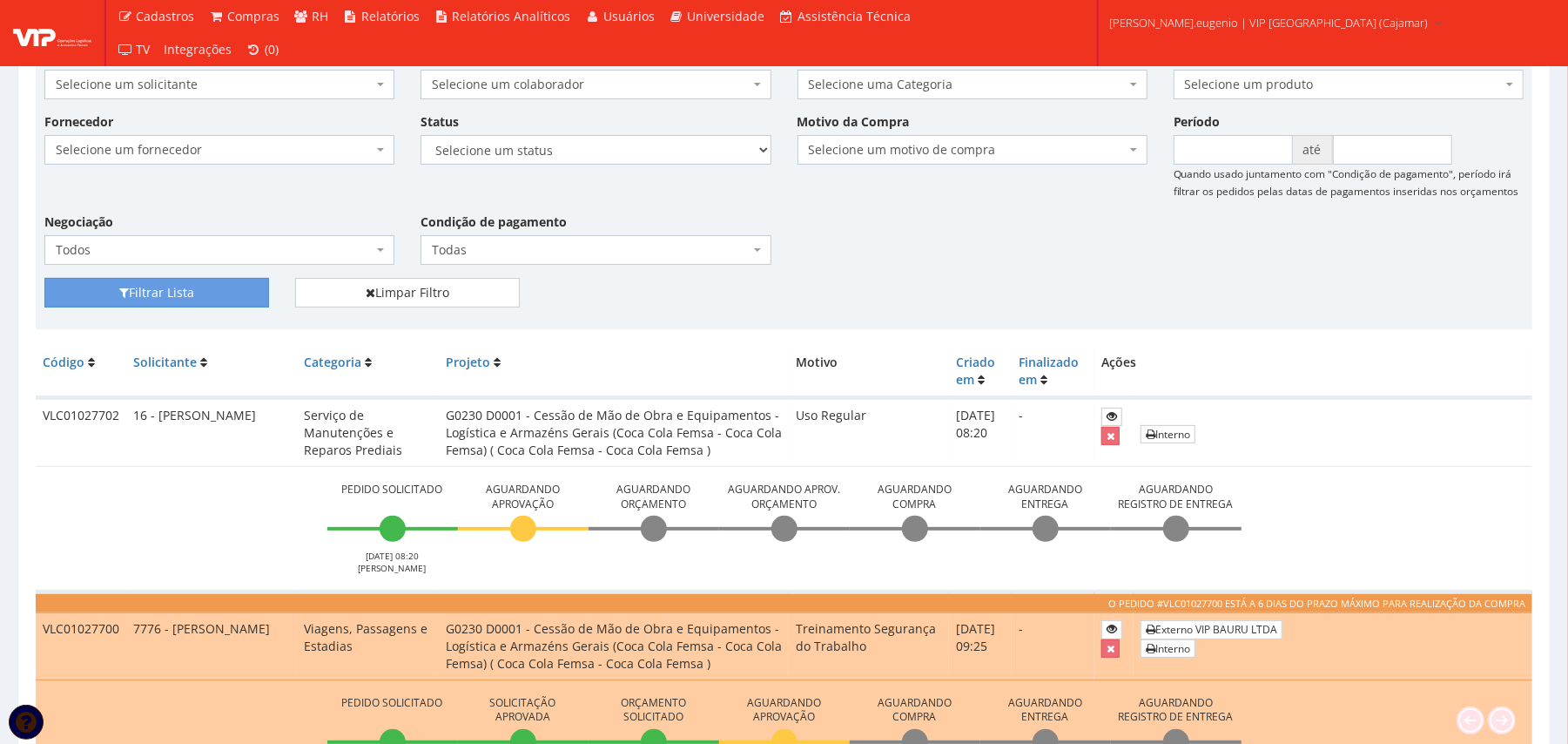
scroll to position [232, 0]
